Goal: Task Accomplishment & Management: Manage account settings

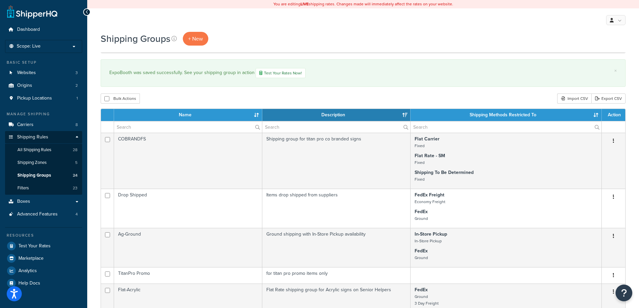
select select "15"
click at [50, 32] on link "Dashboard" at bounding box center [43, 29] width 77 height 12
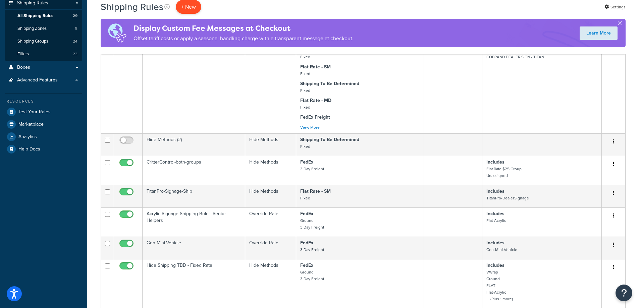
click at [185, 10] on p "+ New" at bounding box center [188, 7] width 25 height 14
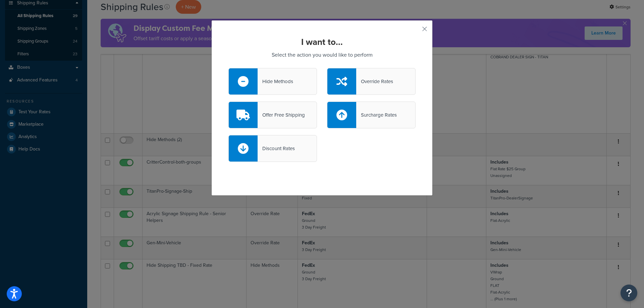
click at [271, 149] on div "Discount Rates" at bounding box center [276, 148] width 37 height 9
click at [0, 0] on input "Discount Rates" at bounding box center [0, 0] width 0 height 0
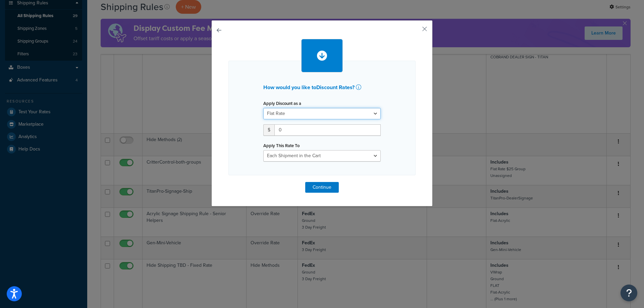
click at [294, 116] on select "Flat Rate Percentage Flat Rate & Percentage" at bounding box center [321, 113] width 117 height 11
select select "PERCENTAGE"
click at [263, 108] on select "Flat Rate Percentage Flat Rate & Percentage" at bounding box center [321, 113] width 117 height 11
click at [281, 130] on input "number" at bounding box center [284, 129] width 42 height 11
type input "33"
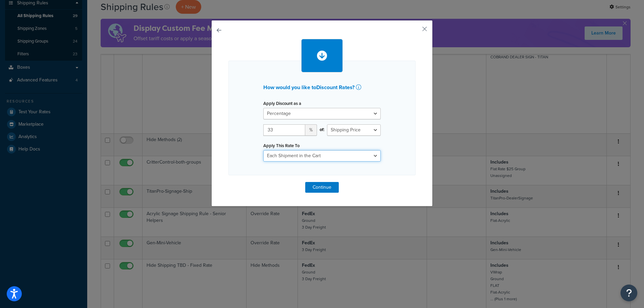
click at [303, 154] on select "Each Shipment in the Cart Each Shipping Group in the Cart Each Item within a Sh…" at bounding box center [321, 155] width 117 height 11
select select "ITEM"
click at [263, 150] on select "Each Shipment in the Cart Each Shipping Group in the Cart Each Item within a Sh…" at bounding box center [321, 155] width 117 height 11
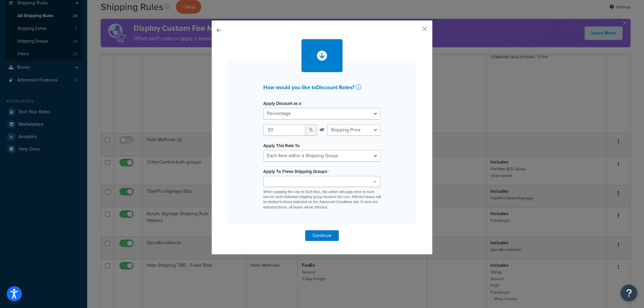
click at [314, 187] on ul at bounding box center [321, 181] width 117 height 11
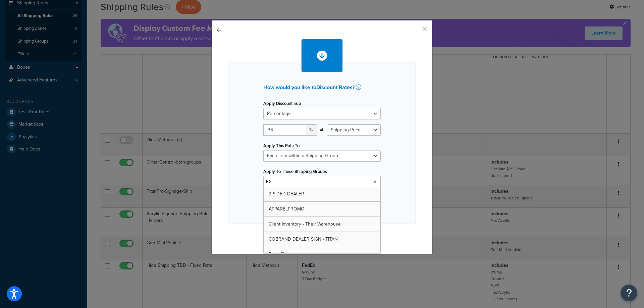
type input "EXP"
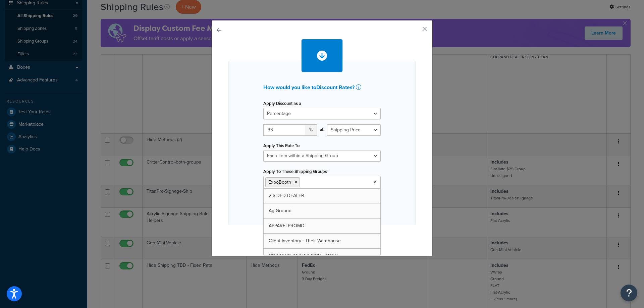
click at [399, 178] on div "How would you like to Discount Rates ? Apply Discount as a Flat Rate Percentage…" at bounding box center [321, 143] width 187 height 165
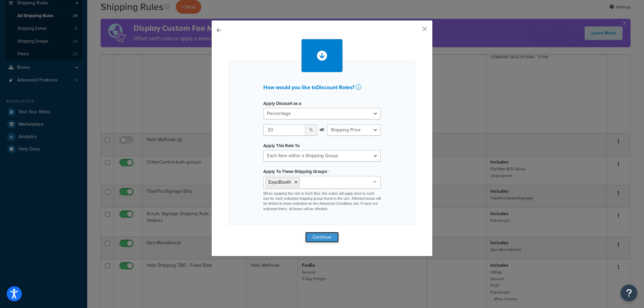
click at [317, 236] on button "Continue" at bounding box center [322, 237] width 34 height 11
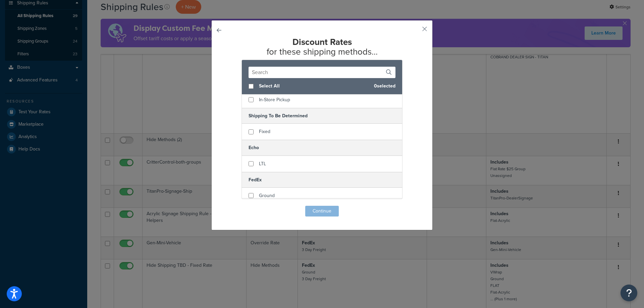
scroll to position [134, 0]
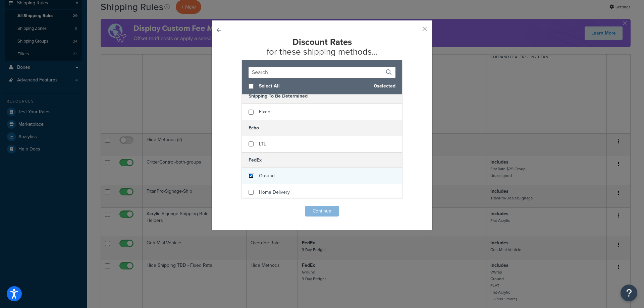
click at [249, 178] on input "checkbox" at bounding box center [250, 175] width 5 height 5
checkbox input "true"
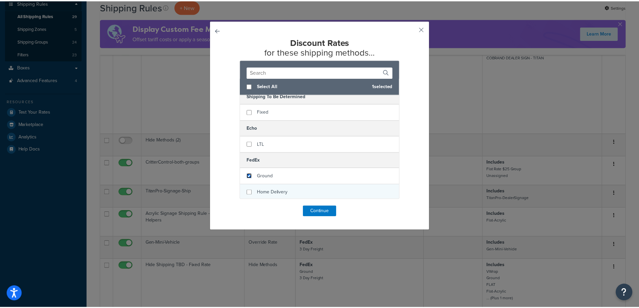
scroll to position [179, 0]
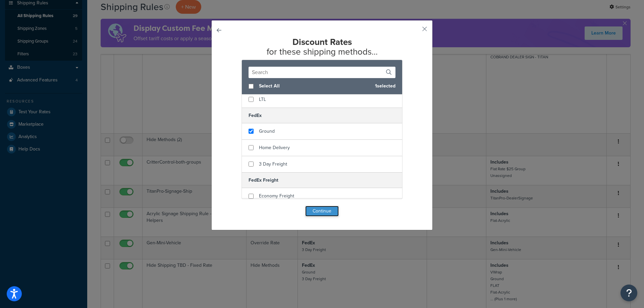
click at [324, 215] on button "Continue" at bounding box center [322, 211] width 34 height 11
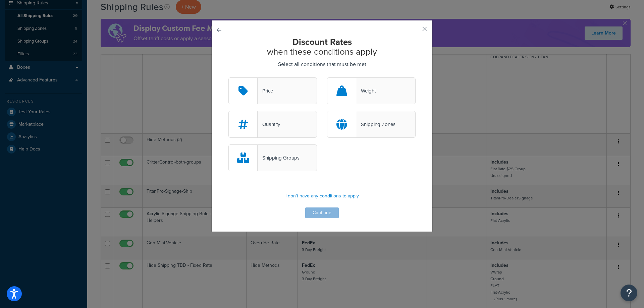
click at [378, 125] on div "Shipping Zones" at bounding box center [375, 124] width 39 height 9
click at [0, 0] on input "Shipping Zones" at bounding box center [0, 0] width 0 height 0
click at [378, 125] on div "Shipping Zones" at bounding box center [375, 124] width 39 height 9
click at [0, 0] on input "Shipping Zones" at bounding box center [0, 0] width 0 height 0
click at [343, 119] on icon at bounding box center [341, 124] width 11 height 11
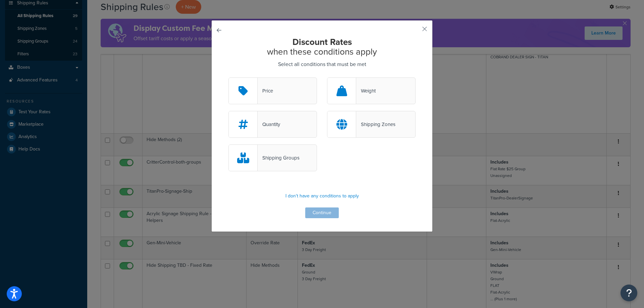
click at [0, 0] on input "Shipping Zones" at bounding box center [0, 0] width 0 height 0
click at [315, 210] on button "Continue" at bounding box center [322, 213] width 34 height 11
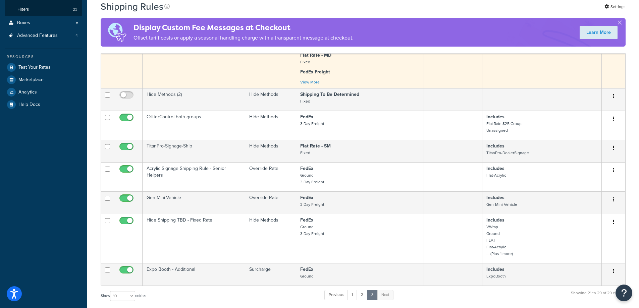
scroll to position [349, 0]
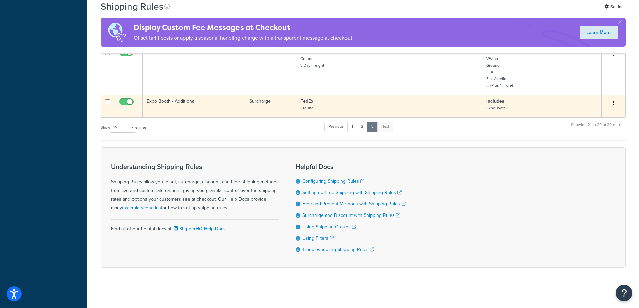
click at [609, 104] on button "button" at bounding box center [613, 103] width 9 height 11
click at [586, 109] on link "Edit" at bounding box center [591, 116] width 53 height 14
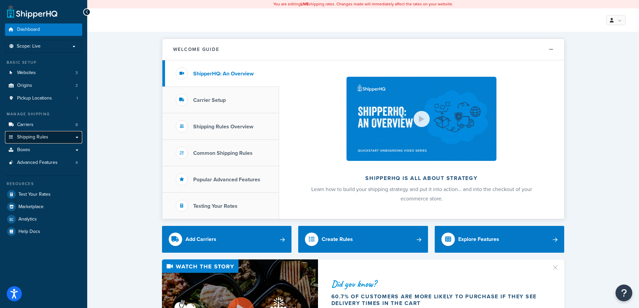
click at [74, 137] on link "Shipping Rules" at bounding box center [43, 137] width 77 height 12
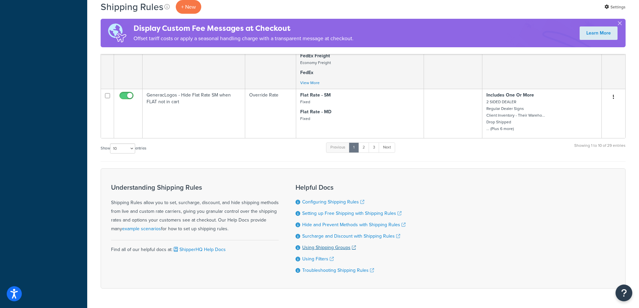
scroll to position [631, 0]
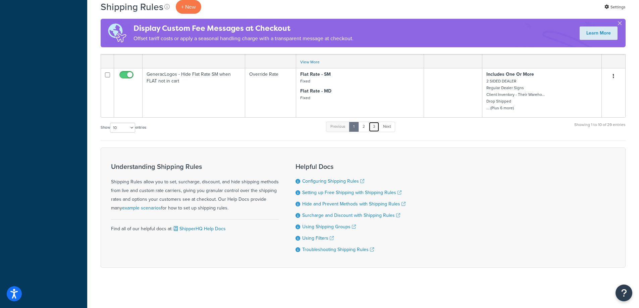
click at [373, 124] on link "3" at bounding box center [374, 127] width 11 height 10
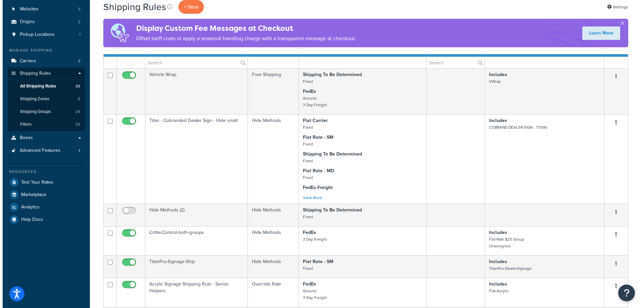
scroll to position [134, 0]
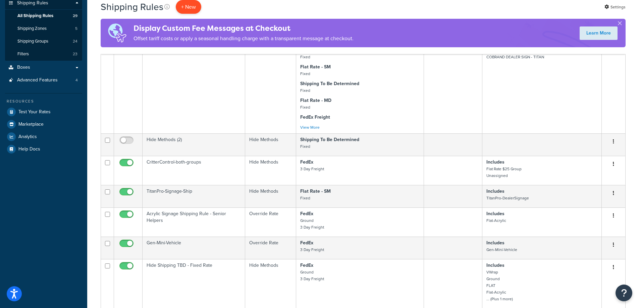
click at [188, 5] on p "+ New" at bounding box center [188, 7] width 25 height 14
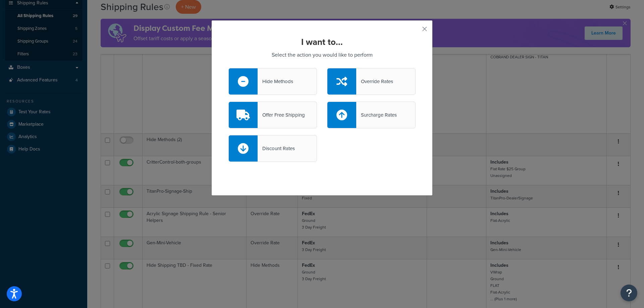
click at [280, 144] on div "Discount Rates" at bounding box center [272, 148] width 89 height 27
click at [0, 0] on input "Discount Rates" at bounding box center [0, 0] width 0 height 0
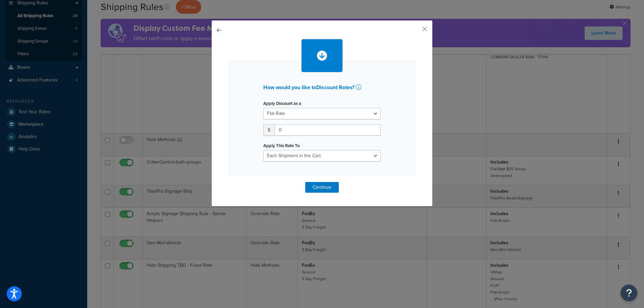
click at [304, 119] on div "Apply Discount as a Flat Rate Percentage Flat Rate & Percentage $ 0 Apply This …" at bounding box center [321, 130] width 127 height 63
click at [306, 115] on select "Flat Rate Percentage Flat Rate & Percentage" at bounding box center [321, 113] width 117 height 11
select select "PERCENTAGE"
click at [263, 108] on select "Flat Rate Percentage Flat Rate & Percentage" at bounding box center [321, 113] width 117 height 11
click at [282, 131] on input "number" at bounding box center [284, 129] width 42 height 11
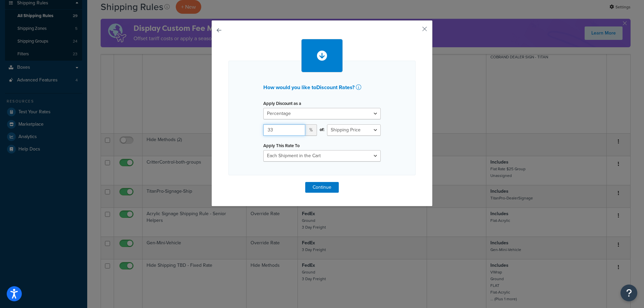
type input "33"
click at [285, 156] on select "Each Shipment in the Cart Each Shipping Group in the Cart Each Item within a Sh…" at bounding box center [321, 155] width 117 height 11
select select "ITEM"
click at [263, 150] on select "Each Shipment in the Cart Each Shipping Group in the Cart Each Item within a Sh…" at bounding box center [321, 155] width 117 height 11
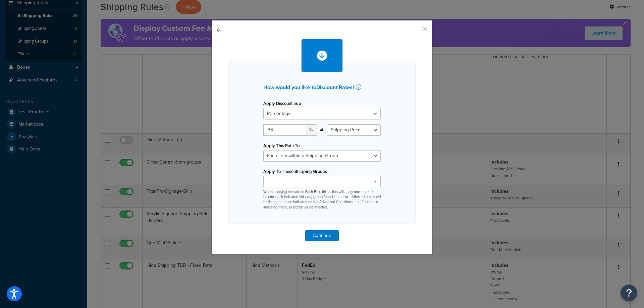
click at [292, 181] on input "Apply To These Shipping Groups" at bounding box center [294, 181] width 59 height 7
type input "expo"
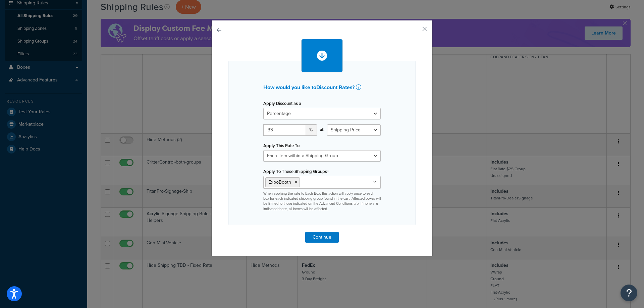
click at [434, 201] on div "How would you like to Discount Rates ? Apply Discount as a Flat Rate Percentage…" at bounding box center [322, 154] width 644 height 308
click at [327, 233] on button "Continue" at bounding box center [322, 237] width 34 height 11
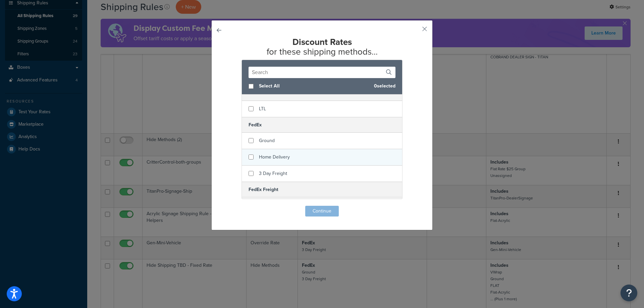
scroll to position [179, 0]
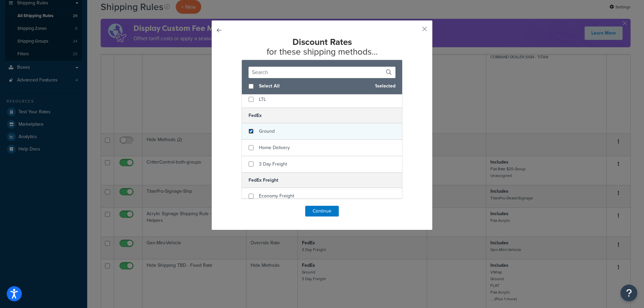
click at [248, 131] on input "checkbox" at bounding box center [250, 131] width 5 height 5
checkbox input "true"
click at [316, 211] on button "Continue" at bounding box center [322, 211] width 34 height 11
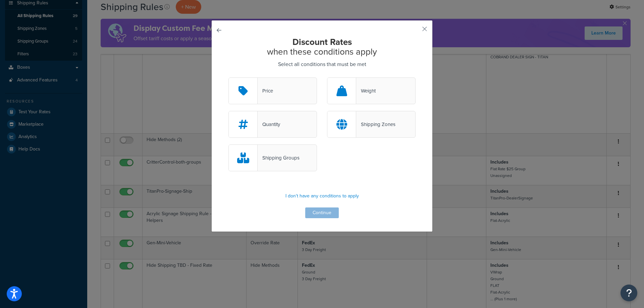
click at [365, 126] on div "Shipping Zones" at bounding box center [375, 124] width 39 height 9
click at [0, 0] on input "Shipping Zones" at bounding box center [0, 0] width 0 height 0
click at [316, 214] on button "Continue" at bounding box center [322, 213] width 34 height 11
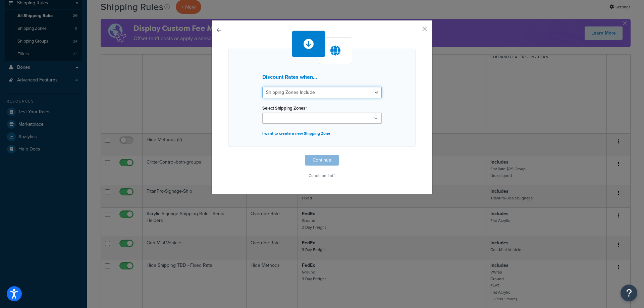
click at [301, 97] on select "Shipping Zones Include Shipping Zones Do Not Include" at bounding box center [321, 92] width 119 height 11
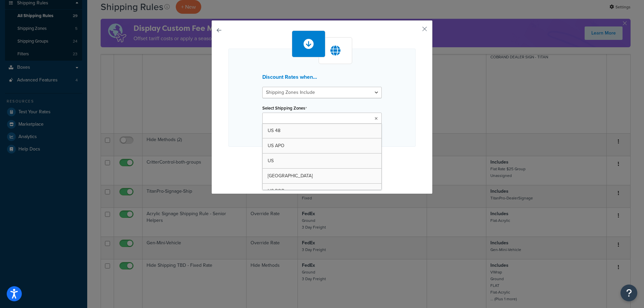
click at [302, 120] on input "Select Shipping Zones" at bounding box center [293, 118] width 59 height 7
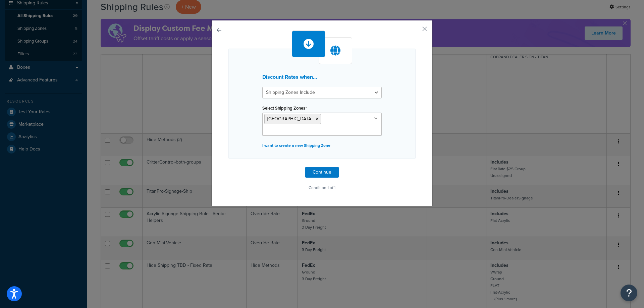
click at [398, 137] on div "Discount Rates when... Shipping Zones Include Shipping Zones Do Not Include Sel…" at bounding box center [321, 104] width 187 height 110
click at [320, 167] on button "Continue" at bounding box center [322, 172] width 34 height 11
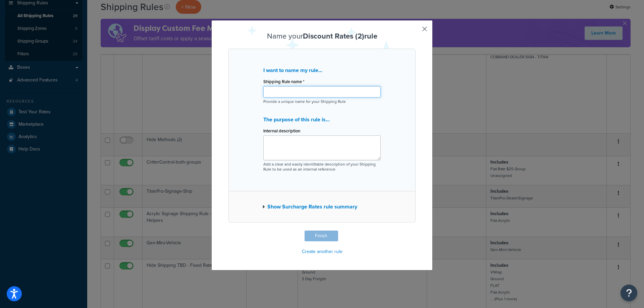
click at [287, 95] on input "Shipping Rule name *" at bounding box center [321, 91] width 117 height 11
type input "Expo [PERSON_NAME] Adjustment"
click at [323, 235] on button "Finish" at bounding box center [321, 236] width 34 height 11
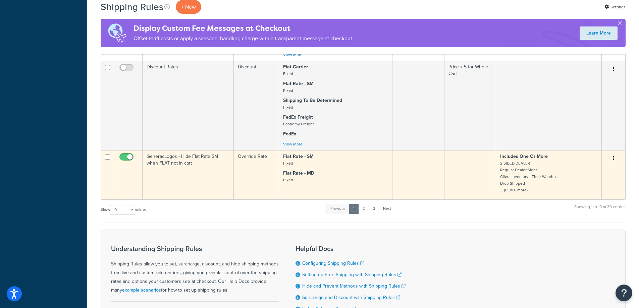
scroll to position [541, 0]
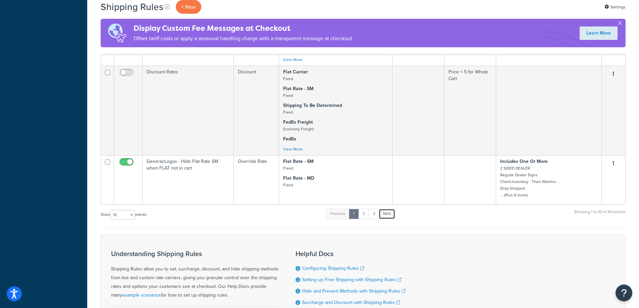
click at [380, 214] on link "Next" at bounding box center [387, 214] width 16 height 10
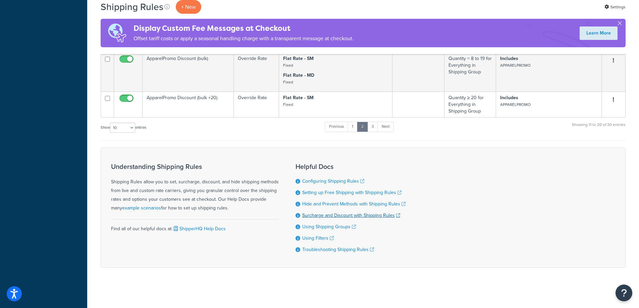
scroll to position [369, 0]
click at [375, 126] on link "3" at bounding box center [372, 127] width 11 height 10
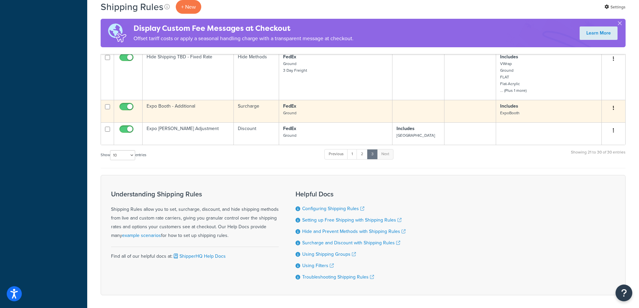
scroll to position [328, 0]
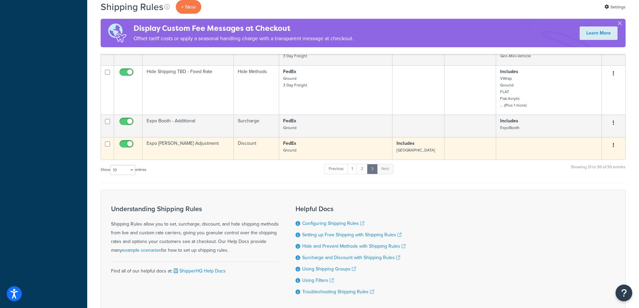
click at [613, 145] on icon "button" at bounding box center [613, 145] width 1 height 5
click at [581, 157] on link "Edit" at bounding box center [591, 158] width 53 height 14
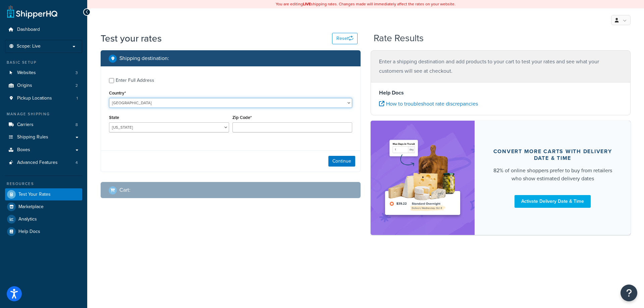
click at [125, 101] on select "[GEOGRAPHIC_DATA] [GEOGRAPHIC_DATA] [GEOGRAPHIC_DATA] [GEOGRAPHIC_DATA] [GEOGRA…" at bounding box center [230, 103] width 243 height 10
select select "CA"
click at [109, 98] on select "[GEOGRAPHIC_DATA] [GEOGRAPHIC_DATA] [GEOGRAPHIC_DATA] [GEOGRAPHIC_DATA] [GEOGRA…" at bounding box center [230, 103] width 243 height 10
click at [136, 127] on select "[GEOGRAPHIC_DATA] [GEOGRAPHIC_DATA] [GEOGRAPHIC_DATA] [GEOGRAPHIC_DATA] [GEOGRA…" at bounding box center [169, 127] width 120 height 10
select select "ON"
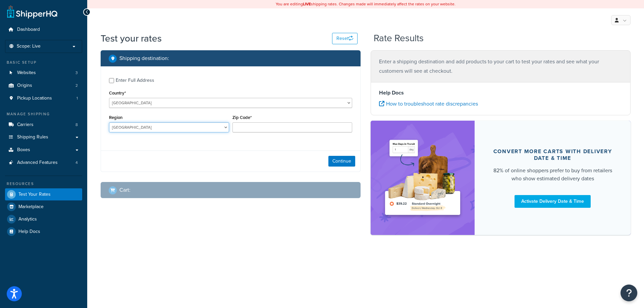
click at [109, 123] on select "[GEOGRAPHIC_DATA] [GEOGRAPHIC_DATA] [GEOGRAPHIC_DATA] [GEOGRAPHIC_DATA] [GEOGRA…" at bounding box center [169, 127] width 120 height 10
drag, startPoint x: 247, startPoint y: 131, endPoint x: 252, endPoint y: 131, distance: 5.4
click at [247, 131] on input "Zip Code*" at bounding box center [292, 127] width 120 height 10
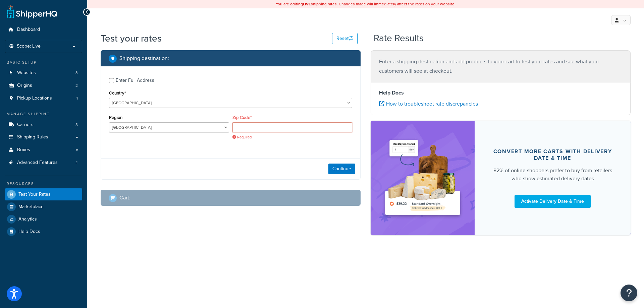
click at [240, 125] on input "Zip Code*" at bounding box center [292, 127] width 120 height 10
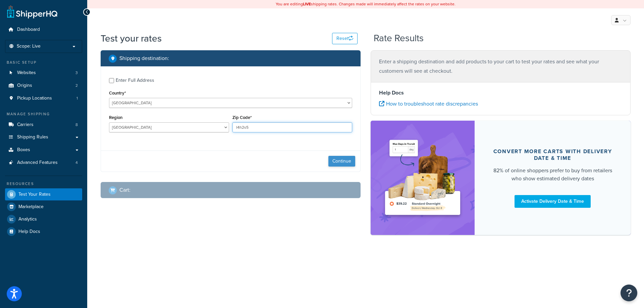
type input "l4h2s5"
click at [343, 163] on button "Continue" at bounding box center [341, 161] width 27 height 11
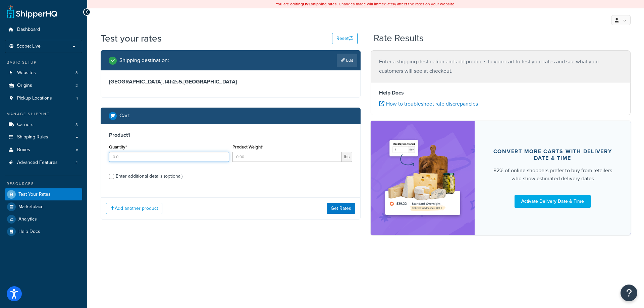
click at [127, 157] on input "Quantity*" at bounding box center [169, 157] width 120 height 10
type input "1.0"
click at [260, 160] on input "Product Weight*" at bounding box center [287, 157] width 110 height 10
type input "30"
click at [153, 177] on div "Enter additional details (optional)" at bounding box center [149, 176] width 67 height 9
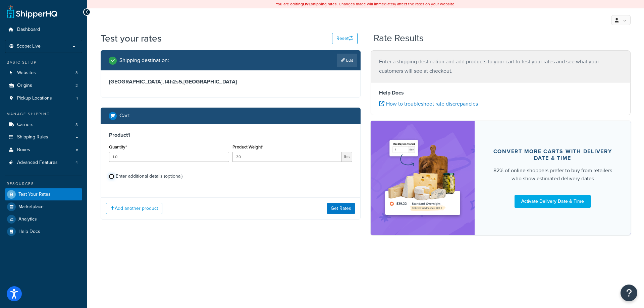
click at [114, 177] on input "Enter additional details (optional)" at bounding box center [111, 176] width 5 height 5
checkbox input "true"
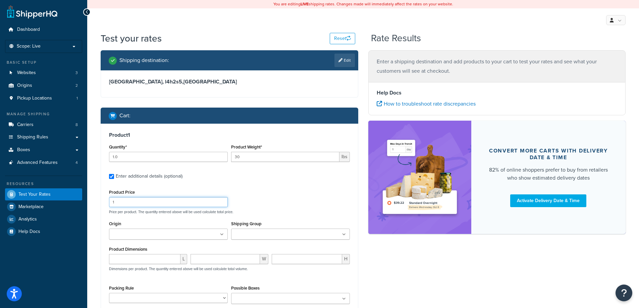
click at [154, 203] on input "1" at bounding box center [168, 202] width 119 height 10
type input "1750"
click at [250, 236] on input "Shipping Group" at bounding box center [262, 234] width 59 height 7
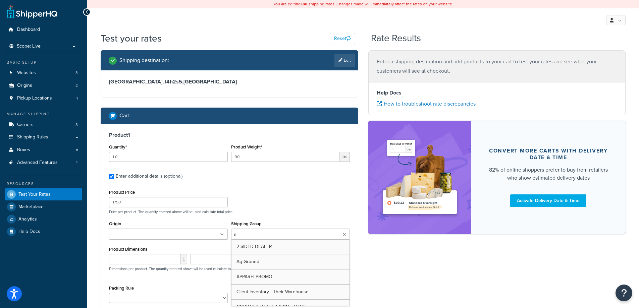
type input "ex"
click at [133, 258] on input "number" at bounding box center [144, 261] width 71 height 10
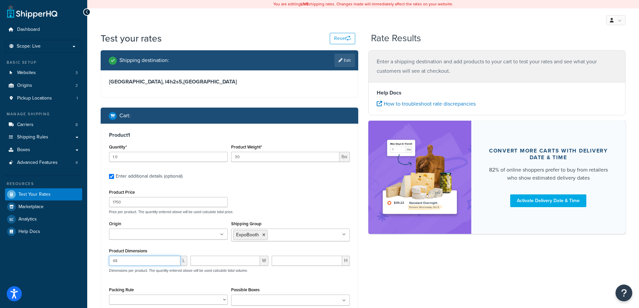
type input "48"
type input "20"
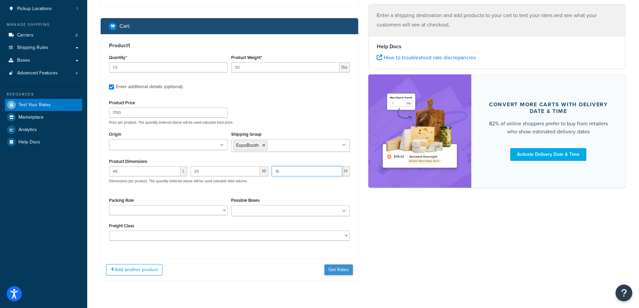
type input "18"
click at [334, 267] on button "Get Rates" at bounding box center [338, 270] width 29 height 11
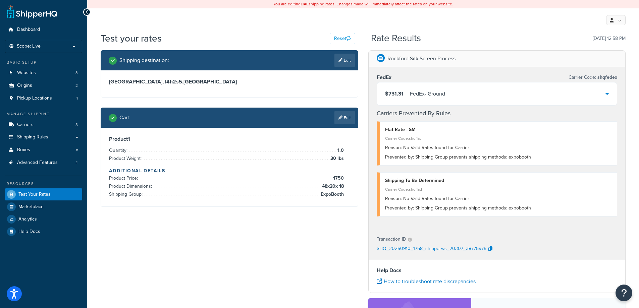
click at [609, 93] on div "$731.31 FedEx - Ground" at bounding box center [497, 93] width 240 height 23
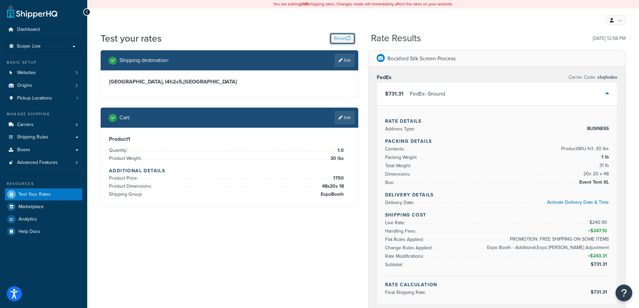
click at [349, 40] on icon "button" at bounding box center [348, 38] width 5 height 5
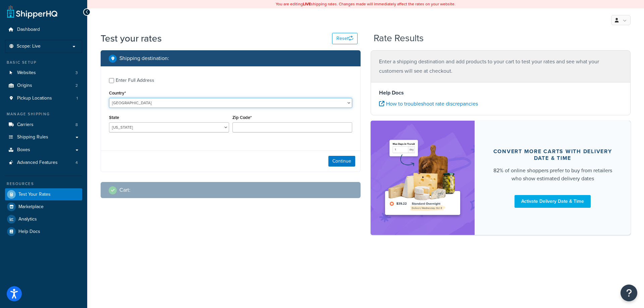
click at [169, 103] on select "United States United Kingdom Afghanistan Åland Islands Albania Algeria American…" at bounding box center [230, 103] width 243 height 10
select select "CA"
click at [109, 98] on select "United States United Kingdom Afghanistan Åland Islands Albania Algeria American…" at bounding box center [230, 103] width 243 height 10
click at [129, 127] on select "Alberta British Columbia Manitoba New Brunswick Newfoundland and Labrador North…" at bounding box center [169, 127] width 120 height 10
select select "ON"
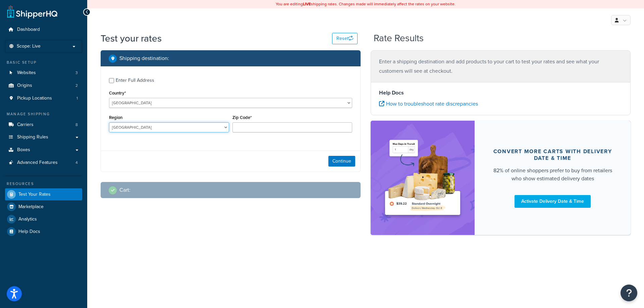
click at [109, 123] on select "Alberta British Columbia Manitoba New Brunswick Newfoundland and Labrador North…" at bounding box center [169, 127] width 120 height 10
type input "l4h2s5"
click at [331, 162] on button "Continue" at bounding box center [341, 161] width 27 height 11
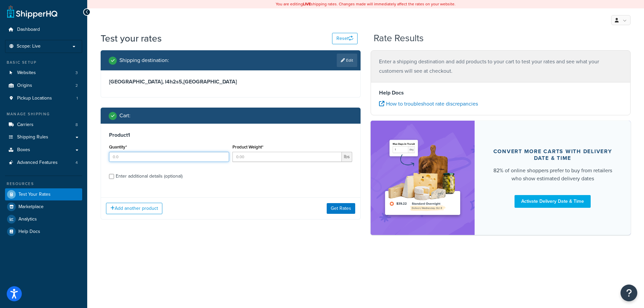
click at [167, 161] on input "Quantity*" at bounding box center [169, 157] width 120 height 10
type input "1"
type input "30"
click at [109, 174] on input "Enter additional details (optional)" at bounding box center [111, 176] width 5 height 5
checkbox input "true"
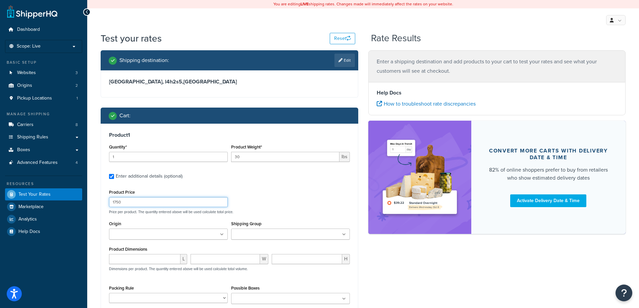
type input "1750"
click at [275, 197] on div "Product Price 1750 Price per product. The quantity entered above will be used c…" at bounding box center [229, 201] width 244 height 26
click at [276, 230] on ul at bounding box center [290, 234] width 119 height 11
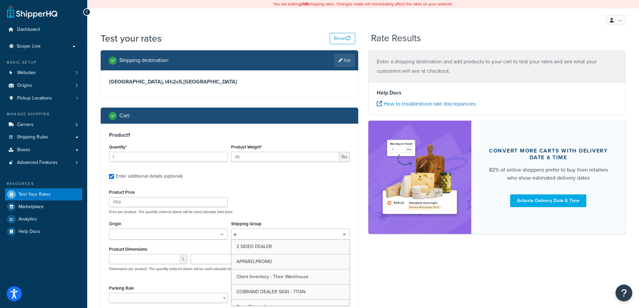
type input "ex"
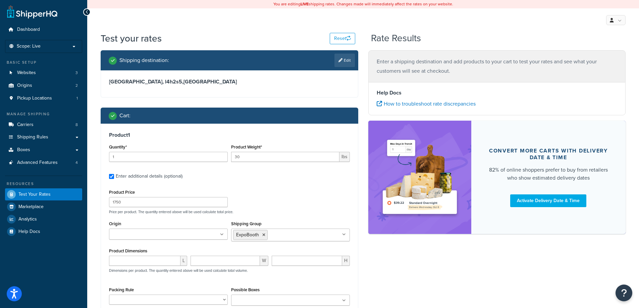
click at [155, 256] on div "Product Dimensions L W H Dimensions per product. The quantity entered above wil…" at bounding box center [229, 263] width 241 height 34
click at [151, 263] on input "number" at bounding box center [144, 261] width 71 height 10
type input "48"
type input "20"
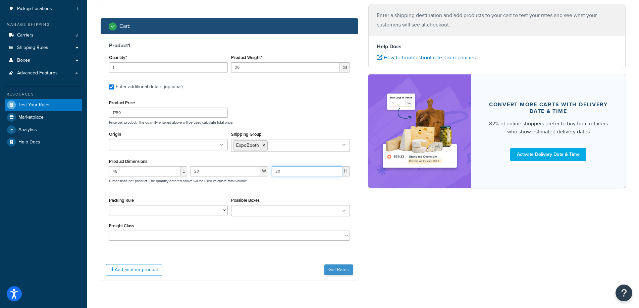
type input "20"
click at [331, 273] on button "Get Rates" at bounding box center [338, 270] width 29 height 11
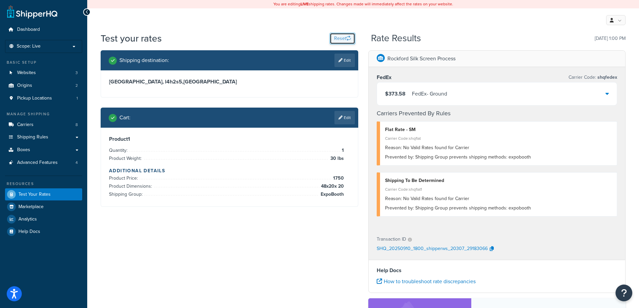
click at [340, 36] on button "Reset" at bounding box center [342, 38] width 25 height 11
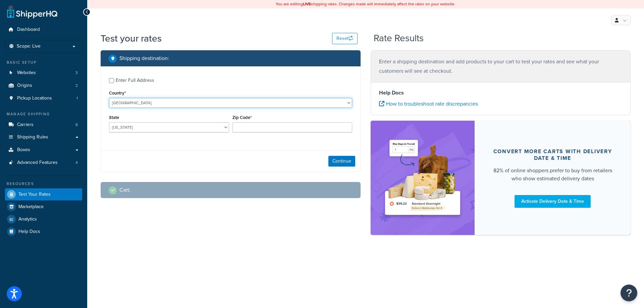
click at [126, 105] on select "United States United Kingdom Afghanistan Åland Islands Albania Algeria American…" at bounding box center [230, 103] width 243 height 10
select select "CA"
click at [109, 98] on select "United States United Kingdom Afghanistan Åland Islands Albania Algeria American…" at bounding box center [230, 103] width 243 height 10
select select "ON"
type input "l4h2s5"
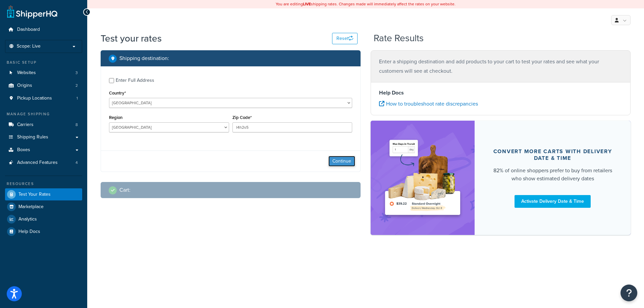
click at [340, 164] on button "Continue" at bounding box center [341, 161] width 27 height 11
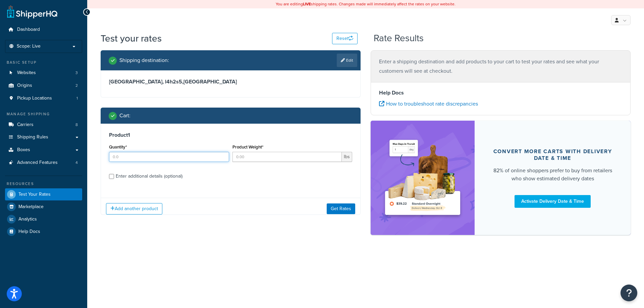
click at [139, 159] on input "Quantity*" at bounding box center [169, 157] width 120 height 10
type input "1"
type input "30"
click at [109, 174] on input "Enter additional details (optional)" at bounding box center [111, 176] width 5 height 5
checkbox input "true"
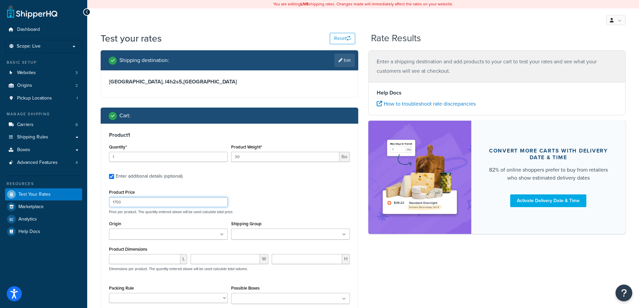
type input "1750"
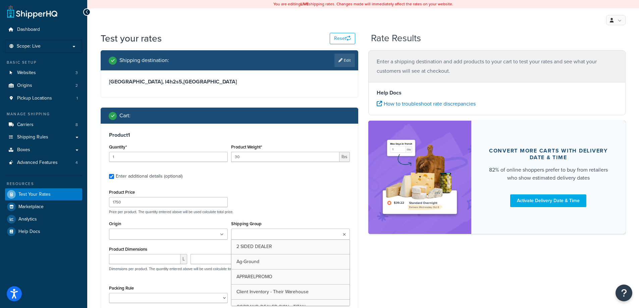
click at [268, 237] on input "Shipping Group" at bounding box center [262, 234] width 59 height 7
type input "ex"
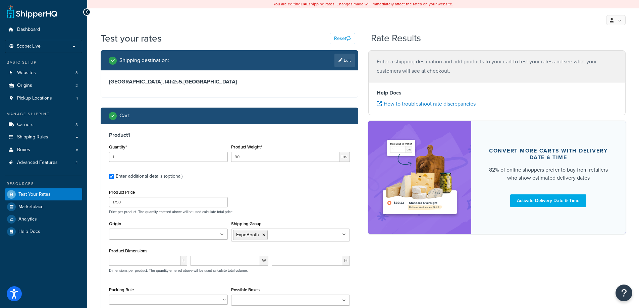
click at [182, 260] on span "L" at bounding box center [183, 261] width 7 height 10
click at [167, 262] on input "number" at bounding box center [144, 261] width 71 height 10
type input "48"
type input "20"
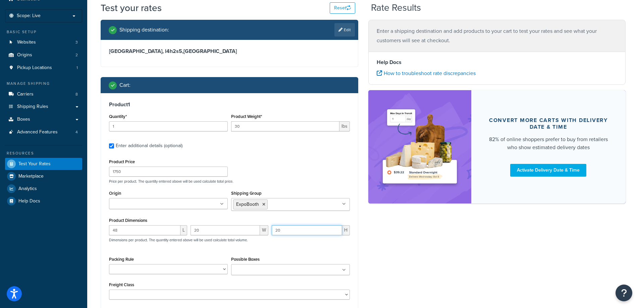
scroll to position [90, 0]
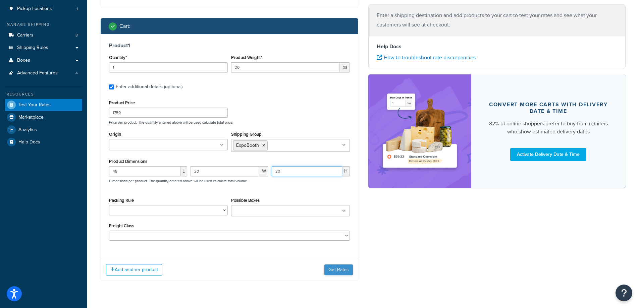
type input "20"
click at [339, 275] on button "Get Rates" at bounding box center [338, 270] width 29 height 11
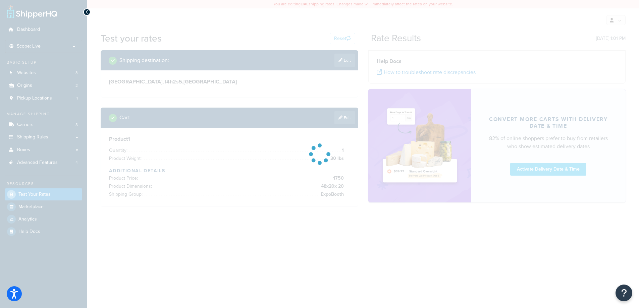
scroll to position [0, 0]
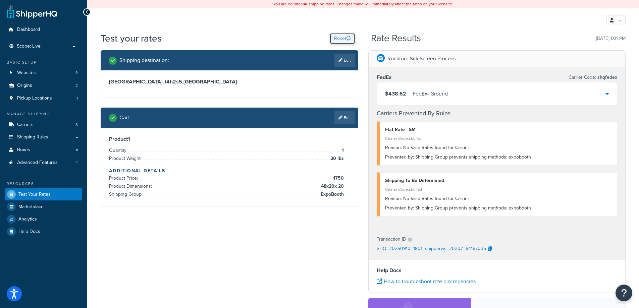
click at [332, 37] on button "Reset" at bounding box center [342, 38] width 25 height 11
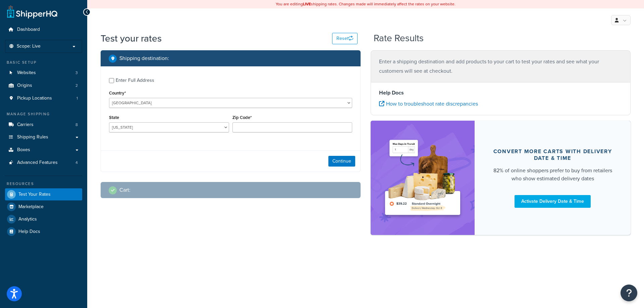
click at [126, 96] on div "Country* United States United Kingdom Afghanistan Åland Islands Albania Algeria…" at bounding box center [230, 98] width 243 height 19
click at [126, 101] on select "United States United Kingdom Afghanistan Åland Islands Albania Algeria American…" at bounding box center [230, 103] width 243 height 10
select select "CA"
click at [109, 98] on select "United States United Kingdom Afghanistan Åland Islands Albania Algeria American…" at bounding box center [230, 103] width 243 height 10
select select "ON"
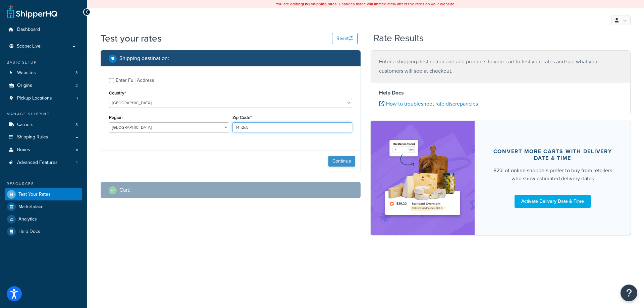
type input "l4h2s5"
click at [339, 160] on button "Continue" at bounding box center [341, 161] width 27 height 11
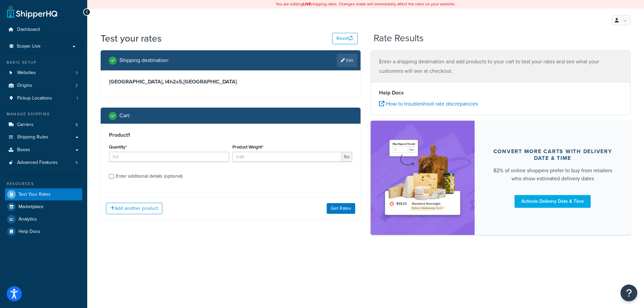
click at [141, 164] on div "Quantity*" at bounding box center [168, 155] width 123 height 24
click at [141, 160] on input "Quantity*" at bounding box center [169, 157] width 120 height 10
type input "1.0"
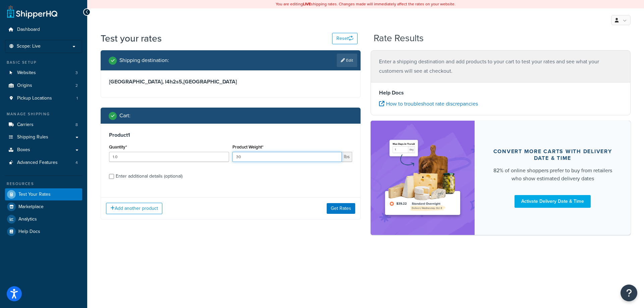
type input "30"
click at [109, 174] on input "Enter additional details (optional)" at bounding box center [111, 176] width 5 height 5
checkbox input "true"
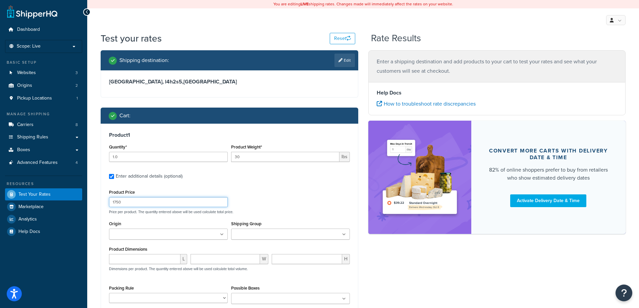
type input "1750"
click at [272, 238] on input "Shipping Group" at bounding box center [262, 234] width 59 height 7
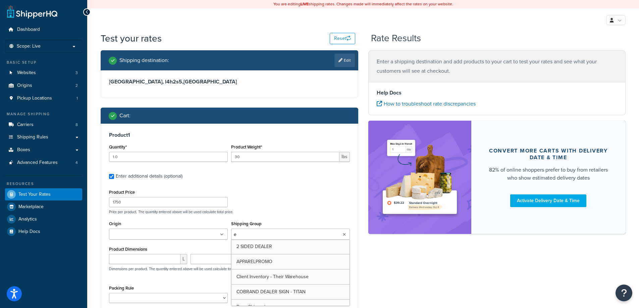
type input "ex"
click at [147, 263] on input "number" at bounding box center [144, 261] width 71 height 10
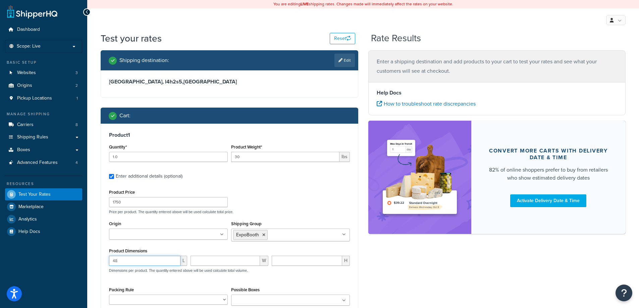
type input "48"
type input "20"
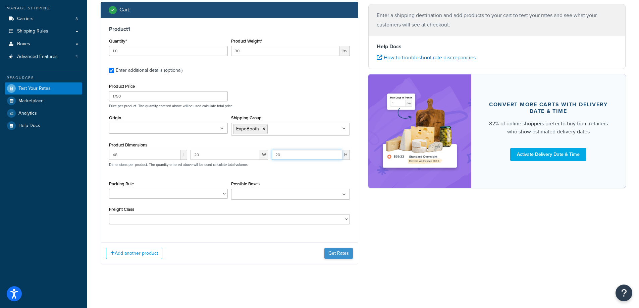
type input "20"
click at [337, 254] on button "Get Rates" at bounding box center [338, 253] width 29 height 11
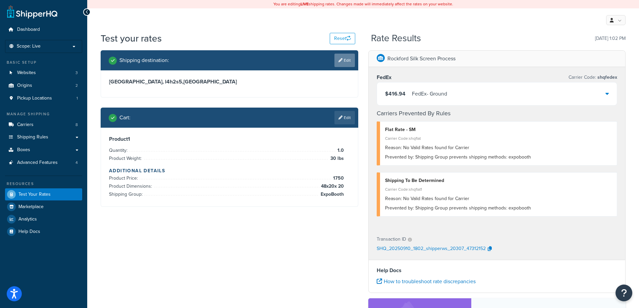
click at [336, 56] on link "Edit" at bounding box center [344, 60] width 20 height 13
select select "CA"
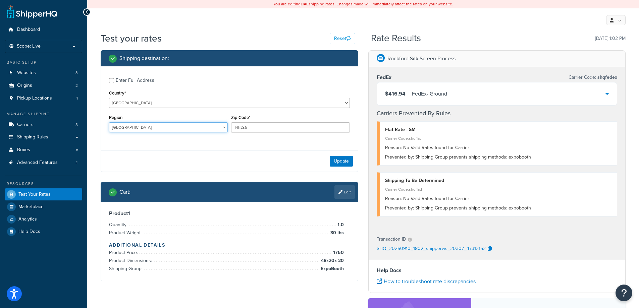
click at [126, 128] on select "Alberta British Columbia Manitoba New Brunswick Newfoundland and Labrador North…" at bounding box center [168, 127] width 119 height 10
select select "QC"
click at [109, 123] on select "Alberta British Columbia Manitoba New Brunswick Newfoundland and Labrador North…" at bounding box center [168, 127] width 119 height 10
type input "h9j2t7"
click at [343, 157] on button "Update" at bounding box center [341, 161] width 23 height 11
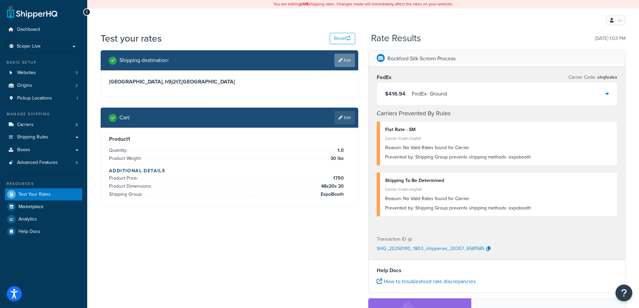
click at [343, 57] on link "Edit" at bounding box center [344, 60] width 20 height 13
select select "CA"
select select "QC"
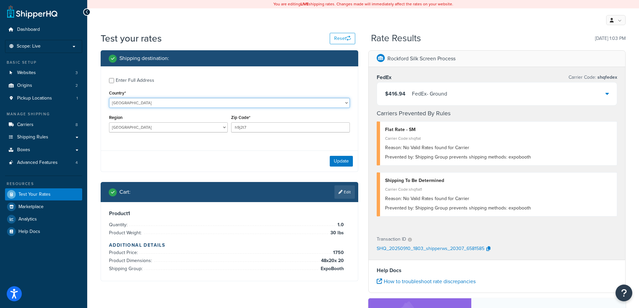
click at [129, 102] on select "United States United Kingdom Afghanistan Åland Islands Albania Algeria American…" at bounding box center [229, 103] width 241 height 10
select select "US"
click at [109, 98] on select "United States United Kingdom Afghanistan Åland Islands Albania Algeria American…" at bounding box center [229, 103] width 241 height 10
select select "KS"
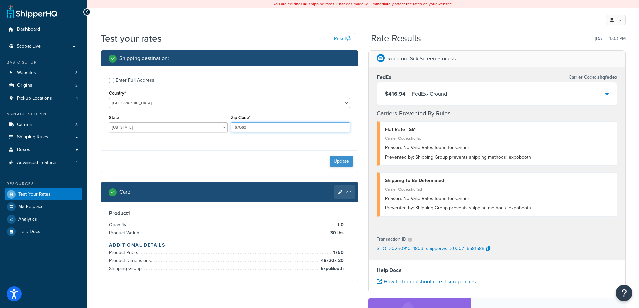
type input "67063"
click at [342, 164] on button "Update" at bounding box center [341, 161] width 23 height 11
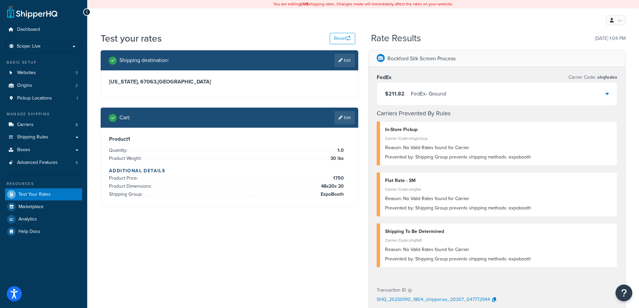
click at [604, 93] on div "$211.82 FedEx - Ground" at bounding box center [497, 93] width 240 height 23
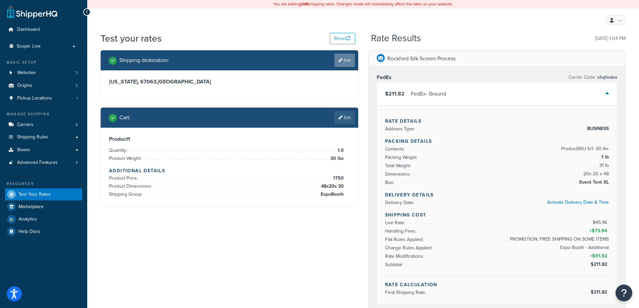
click at [345, 61] on link "Edit" at bounding box center [344, 60] width 20 height 13
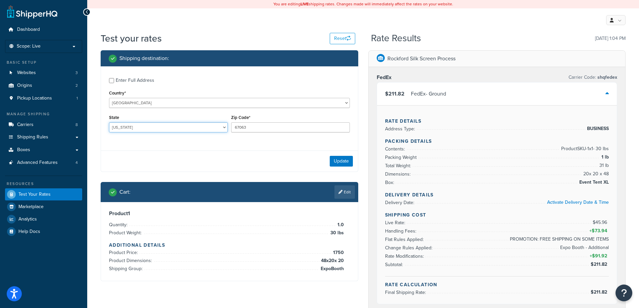
click at [141, 128] on select "Alabama Alaska American Samoa Arizona Arkansas Armed Forces Americas Armed Forc…" at bounding box center [168, 127] width 119 height 10
select select "OH"
click at [109, 123] on select "Alabama Alaska American Samoa Arizona Arkansas Armed Forces Americas Armed Forc…" at bounding box center [168, 127] width 119 height 10
type input "45373"
click at [337, 158] on button "Update" at bounding box center [341, 161] width 23 height 11
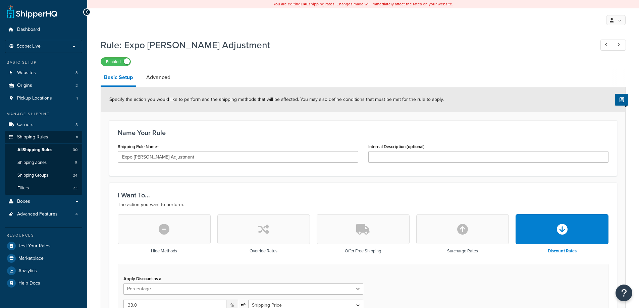
select select "PERCENTAGE"
select select "ITEM"
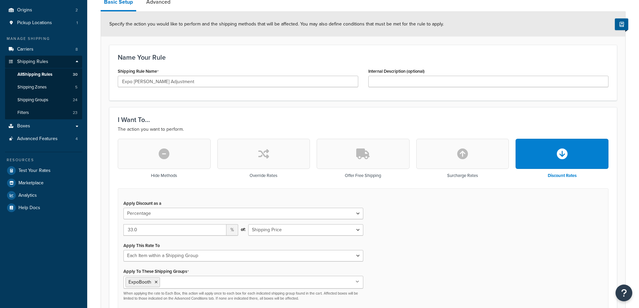
scroll to position [134, 0]
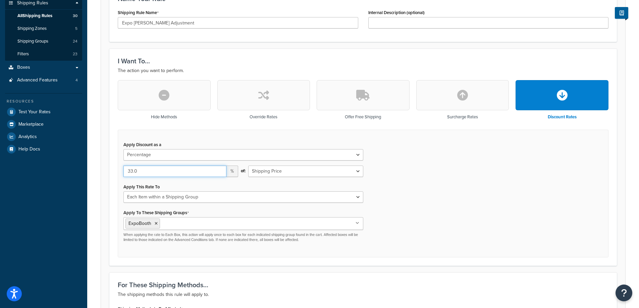
click at [135, 174] on input "33.0" at bounding box center [174, 171] width 103 height 11
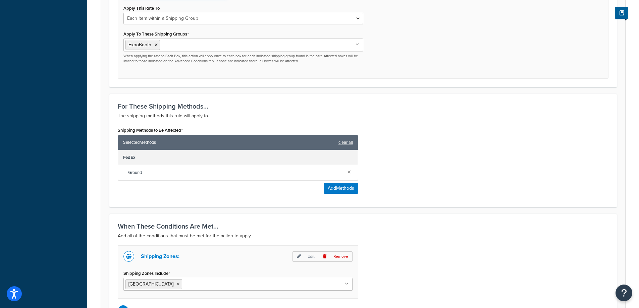
scroll to position [391, 0]
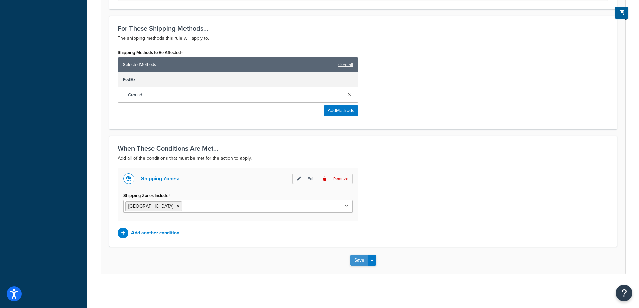
type input "66"
click at [358, 261] on button "Save" at bounding box center [359, 260] width 18 height 11
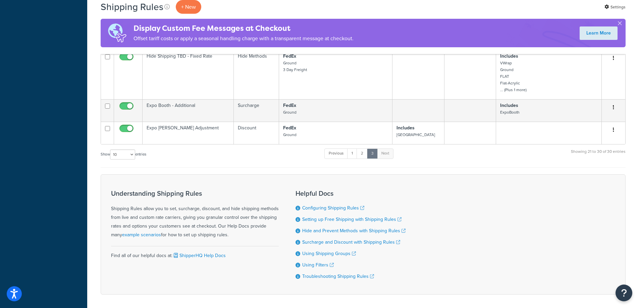
scroll to position [362, 0]
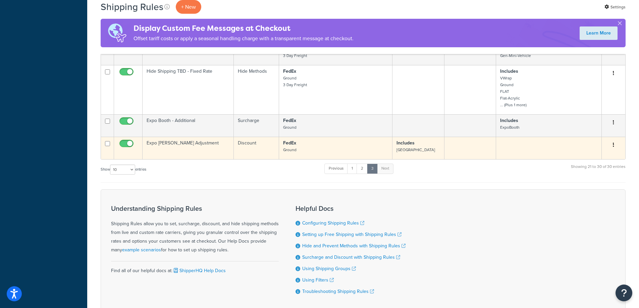
click at [615, 147] on button "button" at bounding box center [613, 145] width 9 height 11
click at [584, 157] on link "Edit" at bounding box center [591, 158] width 53 height 14
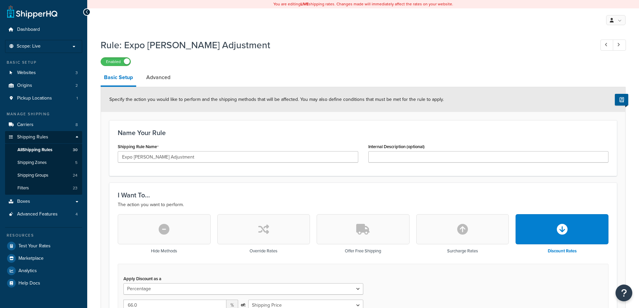
select select "PERCENTAGE"
select select "ITEM"
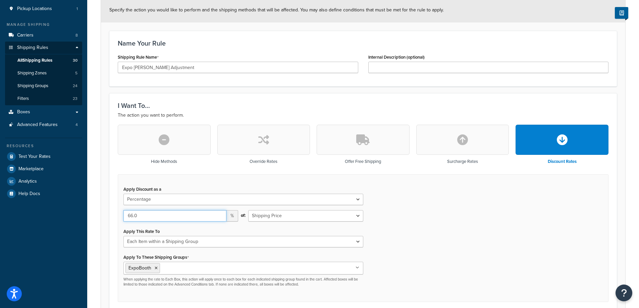
click at [134, 220] on input "66.0" at bounding box center [174, 215] width 103 height 11
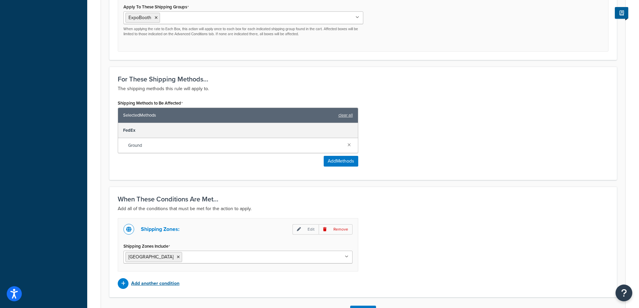
scroll to position [391, 0]
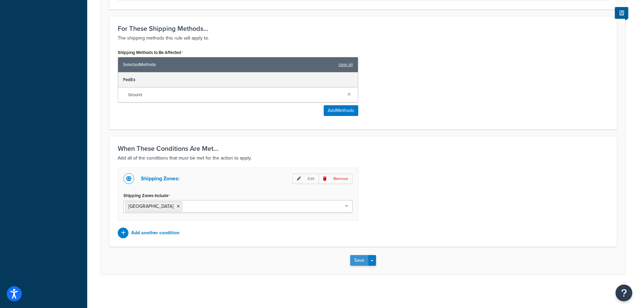
type input "60"
click at [356, 263] on button "Save" at bounding box center [359, 260] width 18 height 11
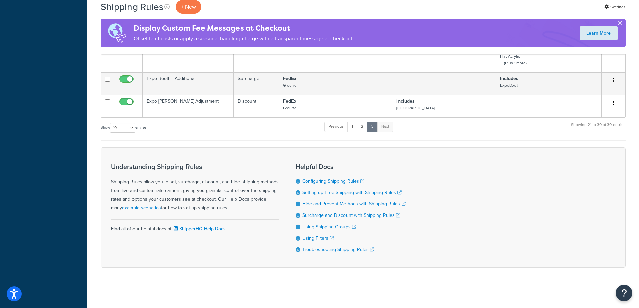
scroll to position [407, 0]
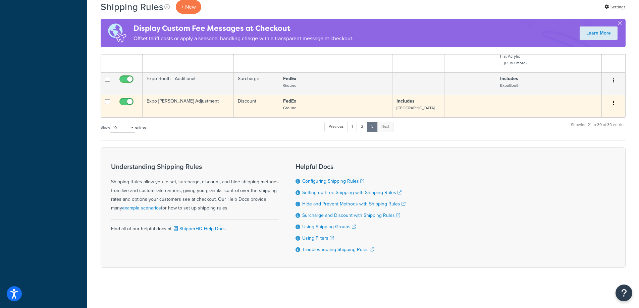
click at [607, 102] on div "Edit Duplicate Delete" at bounding box center [613, 103] width 15 height 11
click at [609, 100] on button "button" at bounding box center [613, 103] width 9 height 11
click at [591, 115] on link "Edit" at bounding box center [591, 116] width 53 height 14
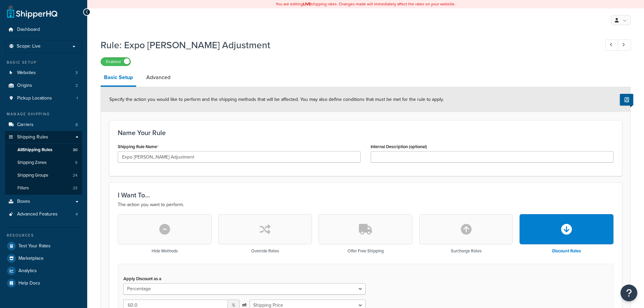
select select "PERCENTAGE"
select select "ITEM"
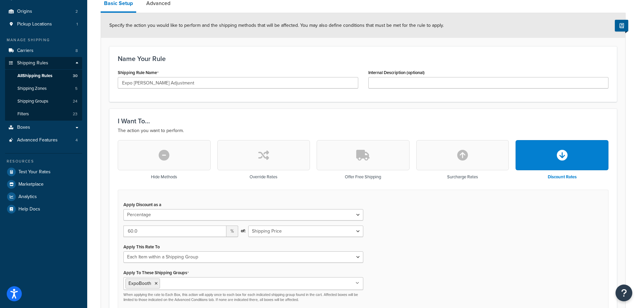
scroll to position [90, 0]
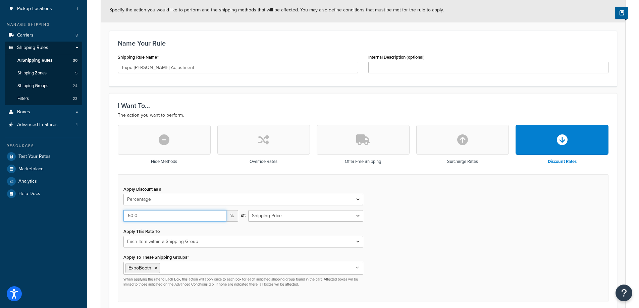
click at [139, 213] on input "60.0" at bounding box center [174, 215] width 103 height 11
click at [127, 214] on input "60.0" at bounding box center [174, 215] width 103 height 11
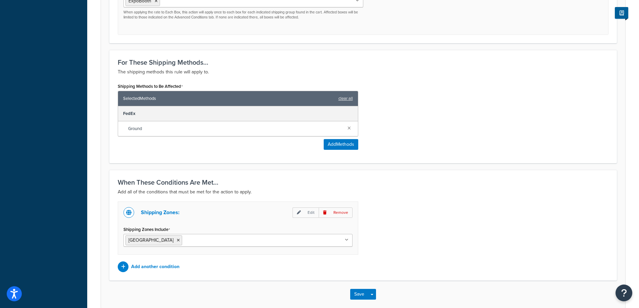
scroll to position [391, 0]
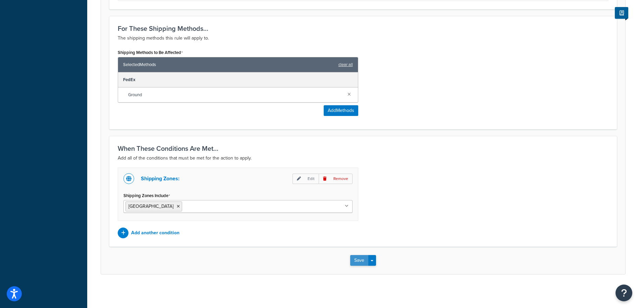
type input "62"
click at [352, 263] on button "Save" at bounding box center [359, 260] width 18 height 11
